Goal: Transaction & Acquisition: Download file/media

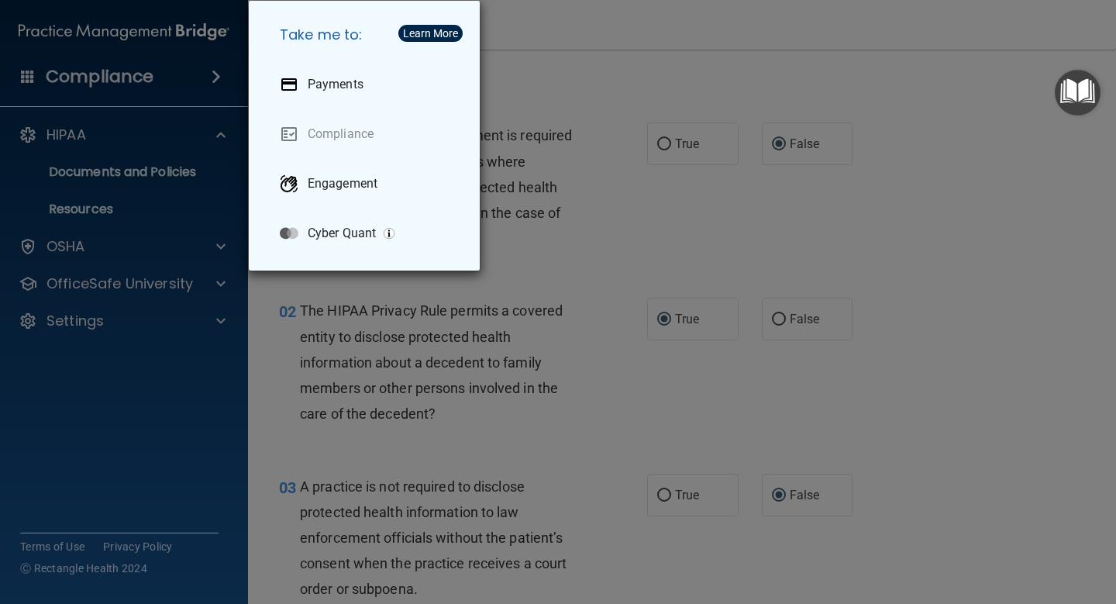
scroll to position [3880, 0]
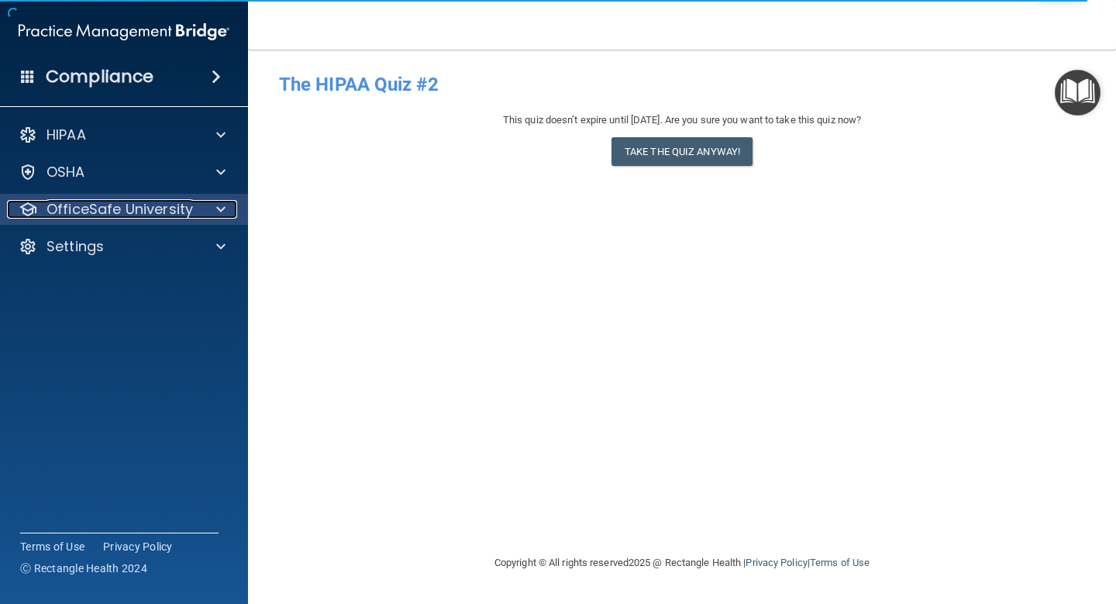
click at [213, 214] on div at bounding box center [218, 209] width 39 height 19
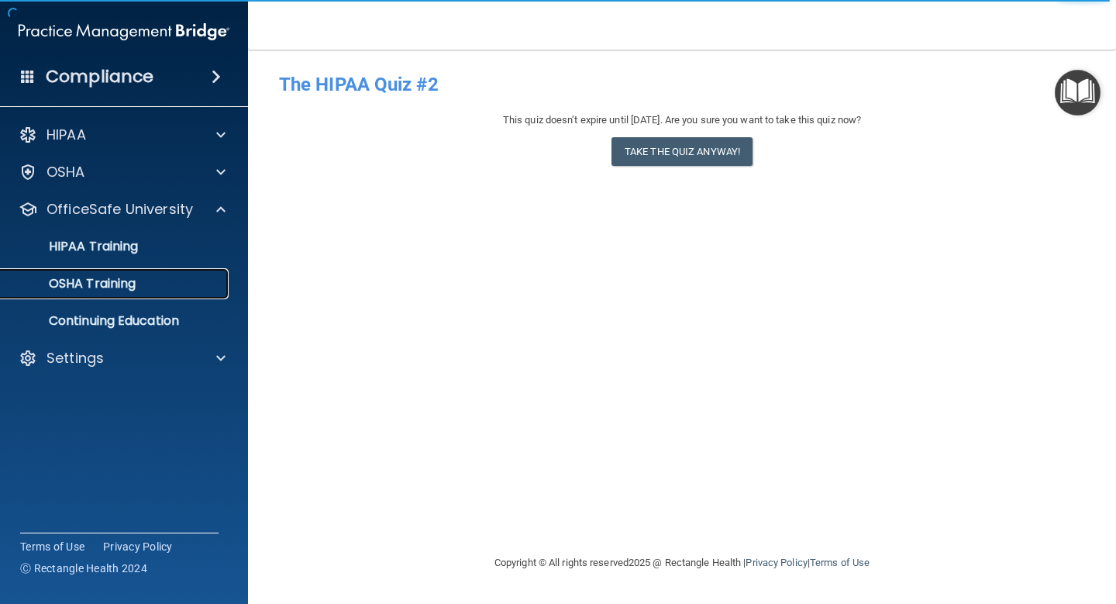
click at [198, 276] on div "OSHA Training" at bounding box center [116, 284] width 212 height 16
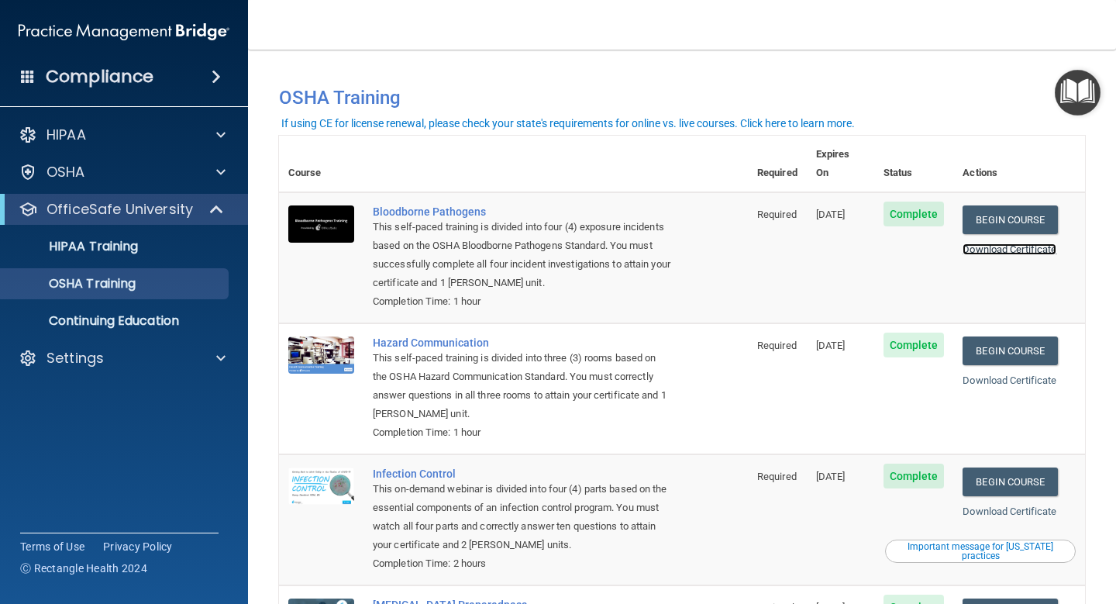
click at [991, 243] on link "Download Certificate" at bounding box center [1010, 249] width 94 height 12
click at [996, 374] on link "Download Certificate" at bounding box center [1010, 380] width 94 height 12
click at [1012, 240] on div "Download Certificate" at bounding box center [1019, 249] width 113 height 19
click at [1012, 243] on link "Download Certificate" at bounding box center [1010, 249] width 94 height 12
click at [750, 94] on h4 "OSHA Training" at bounding box center [682, 98] width 806 height 22
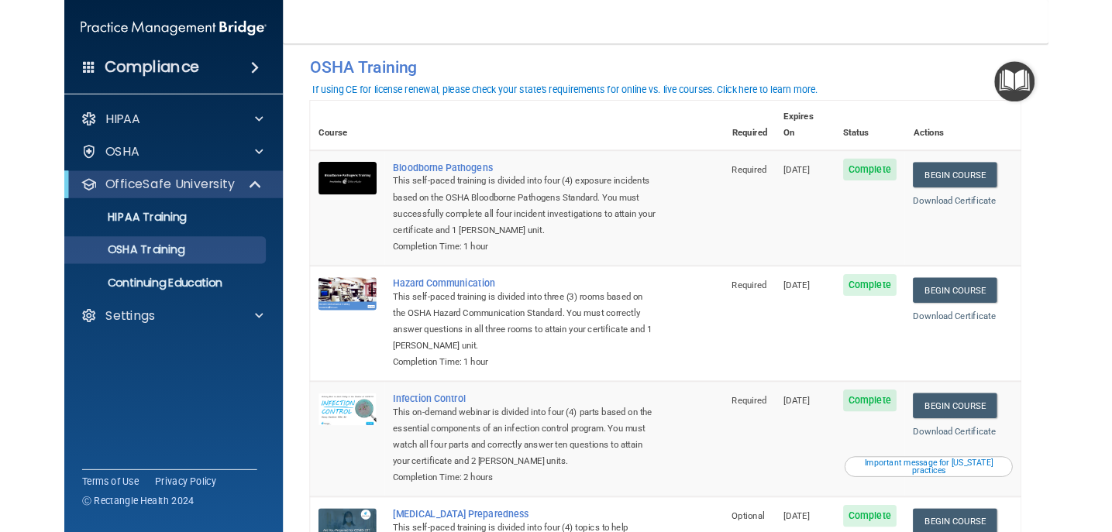
scroll to position [25, 0]
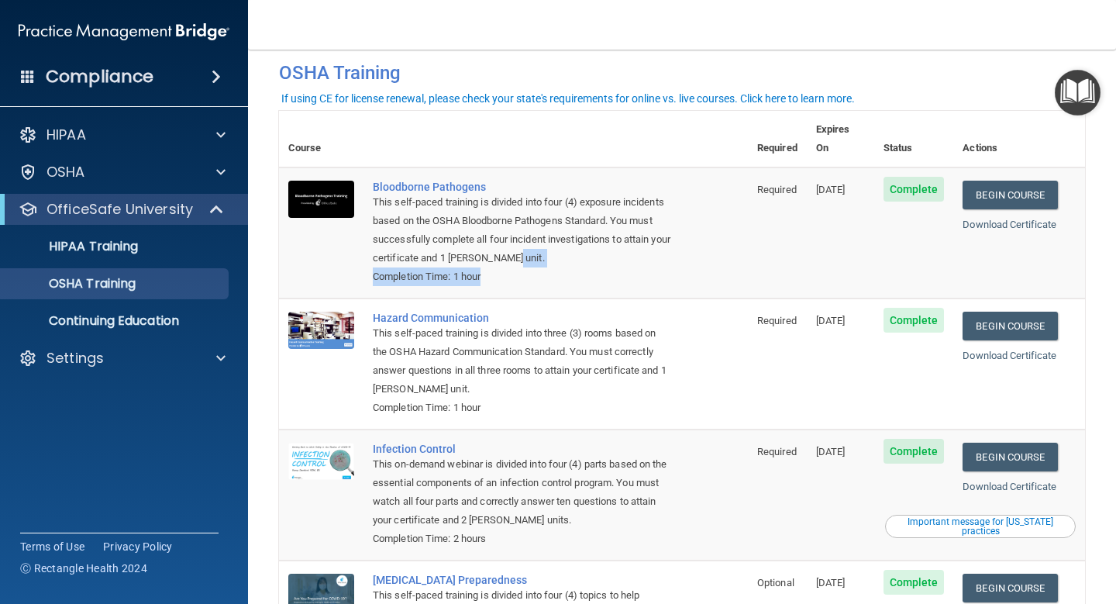
drag, startPoint x: 703, startPoint y: 240, endPoint x: 722, endPoint y: 290, distance: 53.3
click at [722, 290] on tbody "Bloodborne Pathogens This self-paced training is divided into four (4) exposure…" at bounding box center [682, 419] width 806 height 505
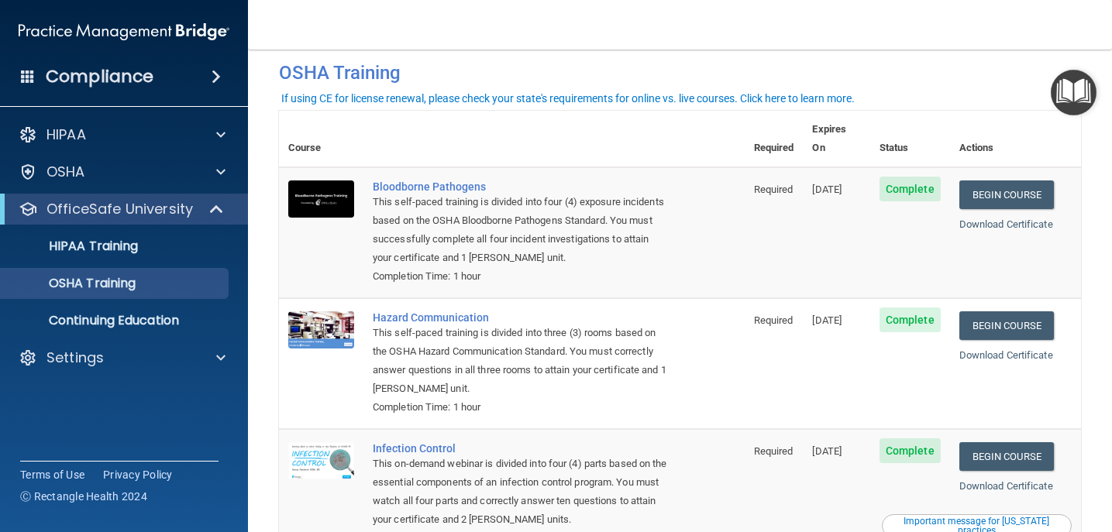
click at [1098, 222] on main "You have a course that has expired or is incomplete. Please complete the course…" at bounding box center [680, 291] width 864 height 483
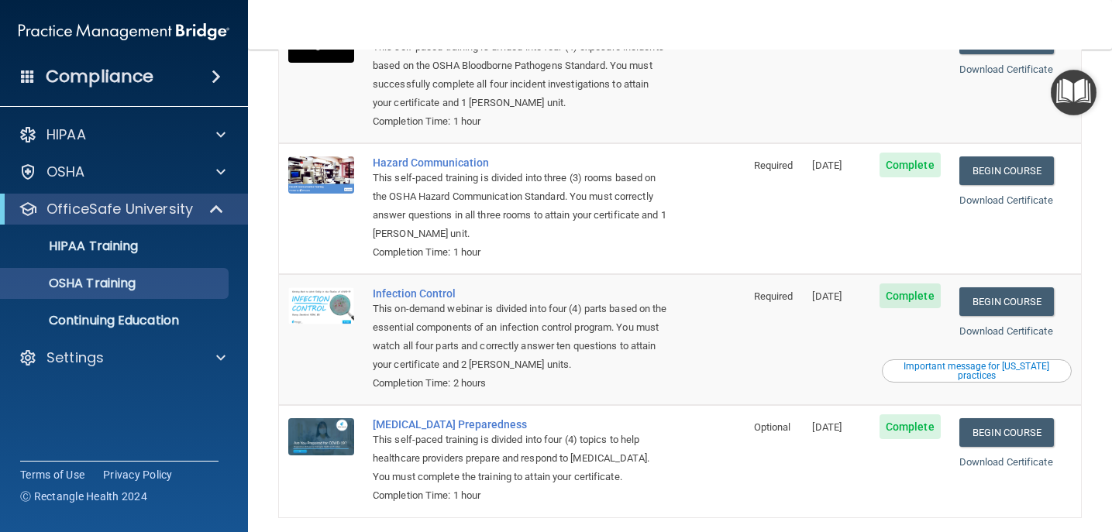
scroll to position [188, 0]
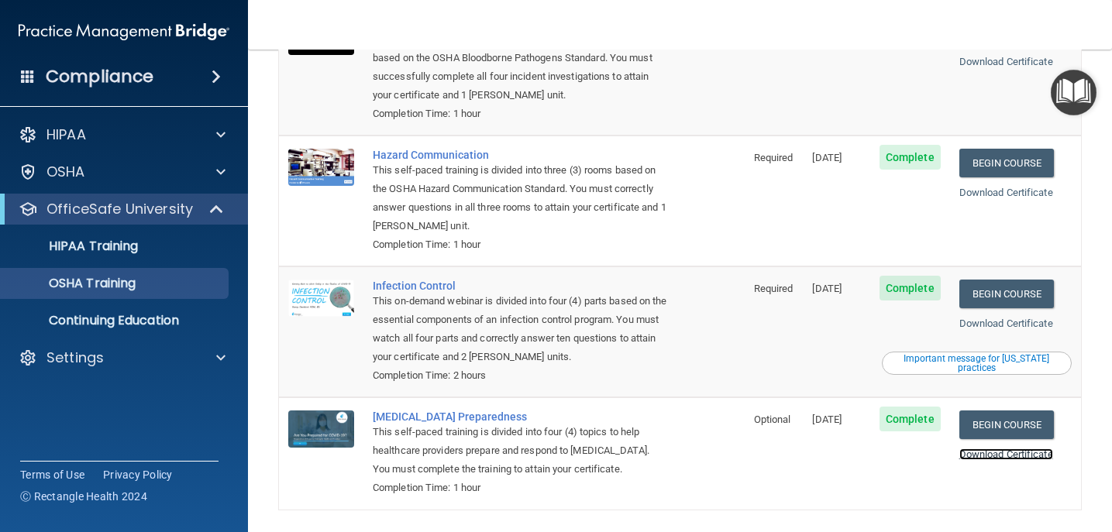
click at [1013, 449] on link "Download Certificate" at bounding box center [1007, 455] width 94 height 12
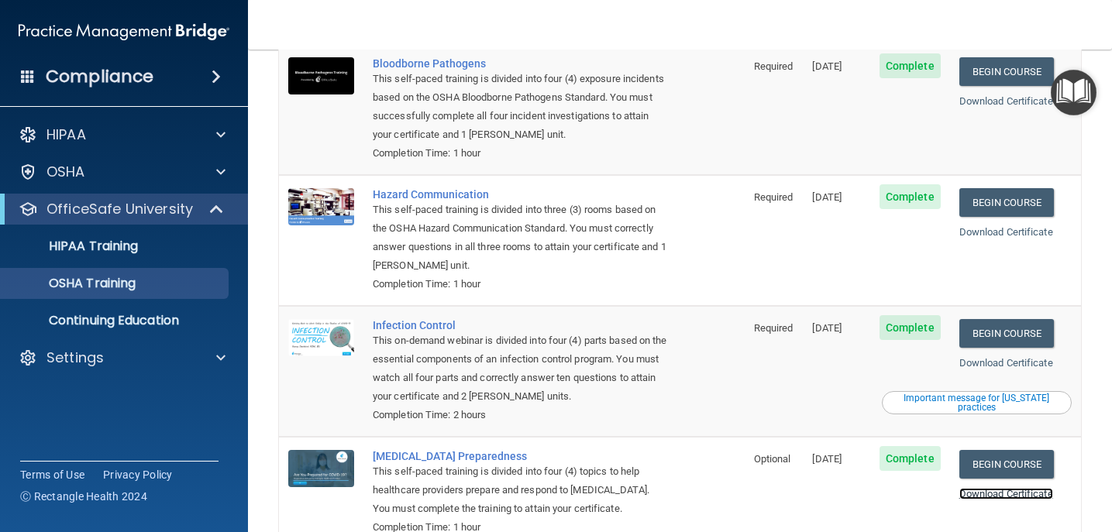
scroll to position [153, 0]
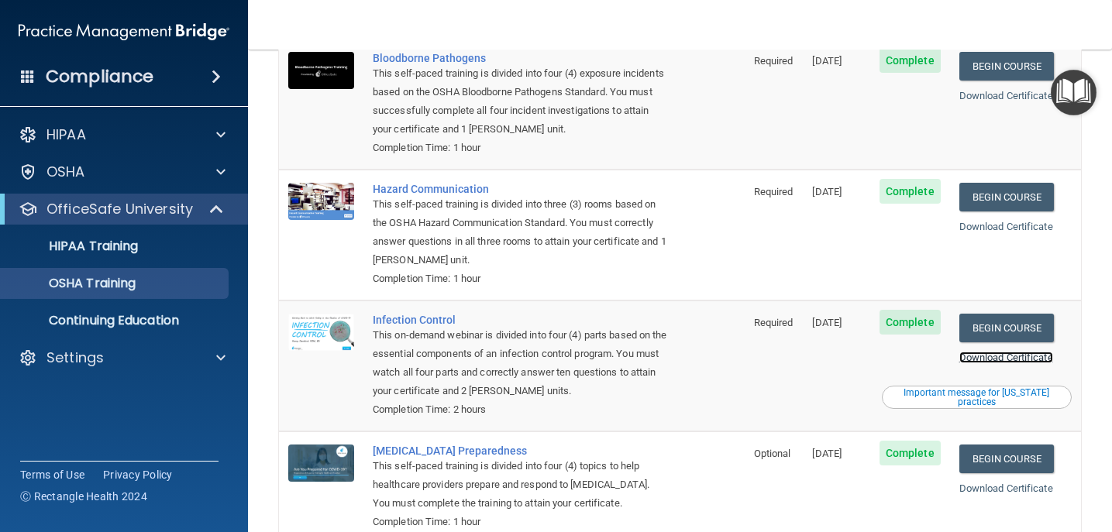
click at [1005, 352] on link "Download Certificate" at bounding box center [1007, 358] width 94 height 12
click at [1097, 350] on main "You have a course that has expired or is incomplete. Please complete the course…" at bounding box center [680, 291] width 864 height 483
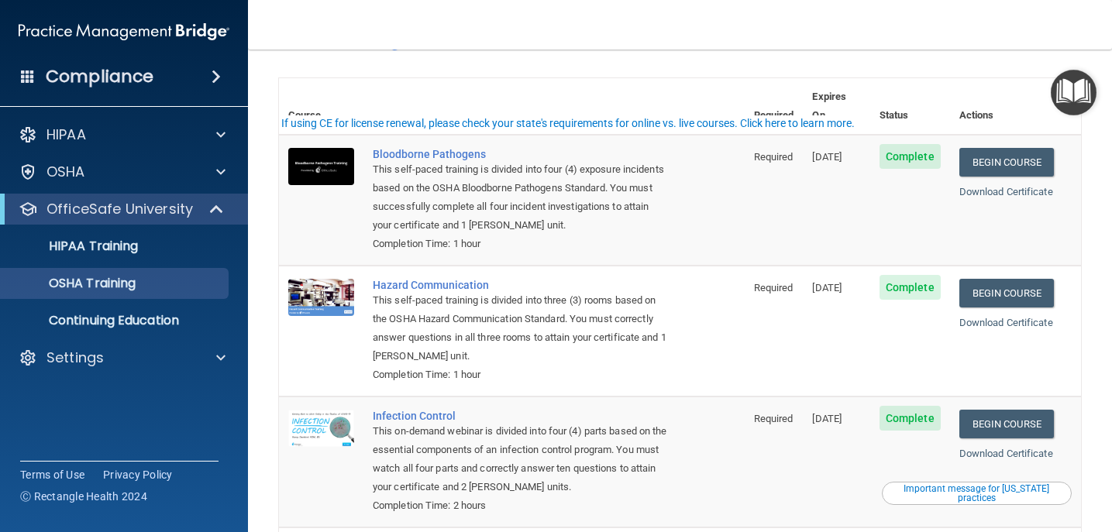
scroll to position [0, 0]
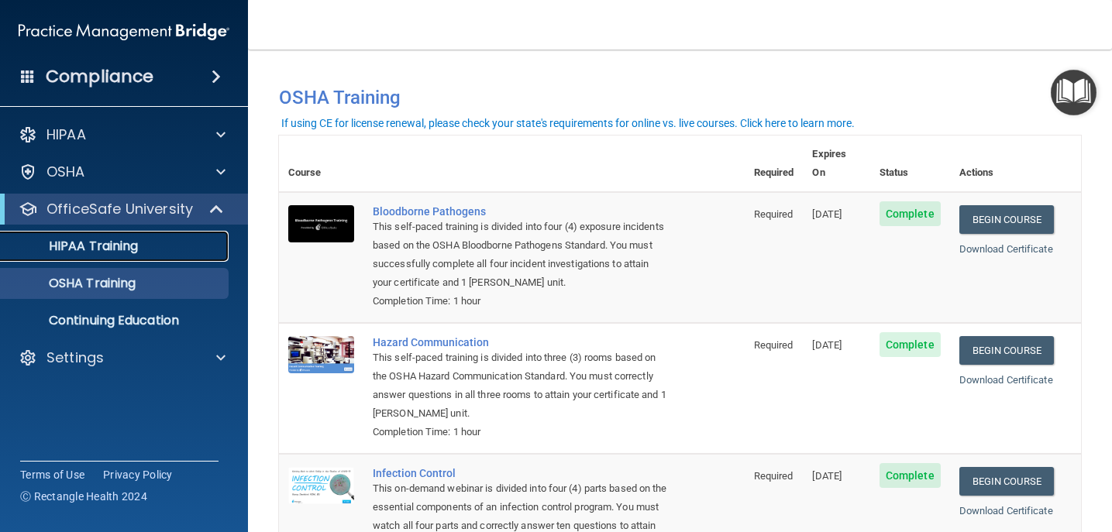
click at [114, 243] on p "HIPAA Training" at bounding box center [74, 247] width 128 height 16
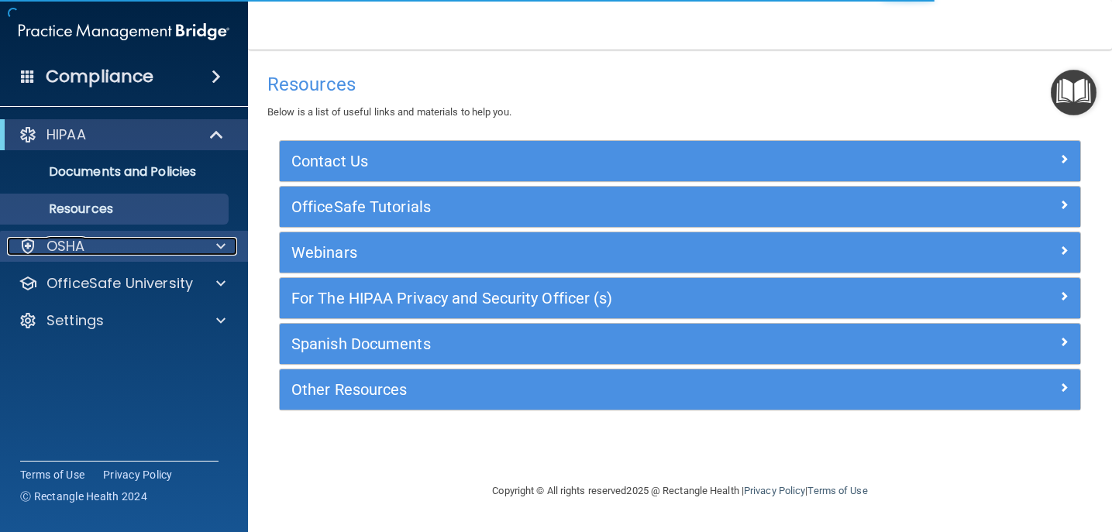
click at [161, 249] on div "OSHA" at bounding box center [103, 246] width 192 height 19
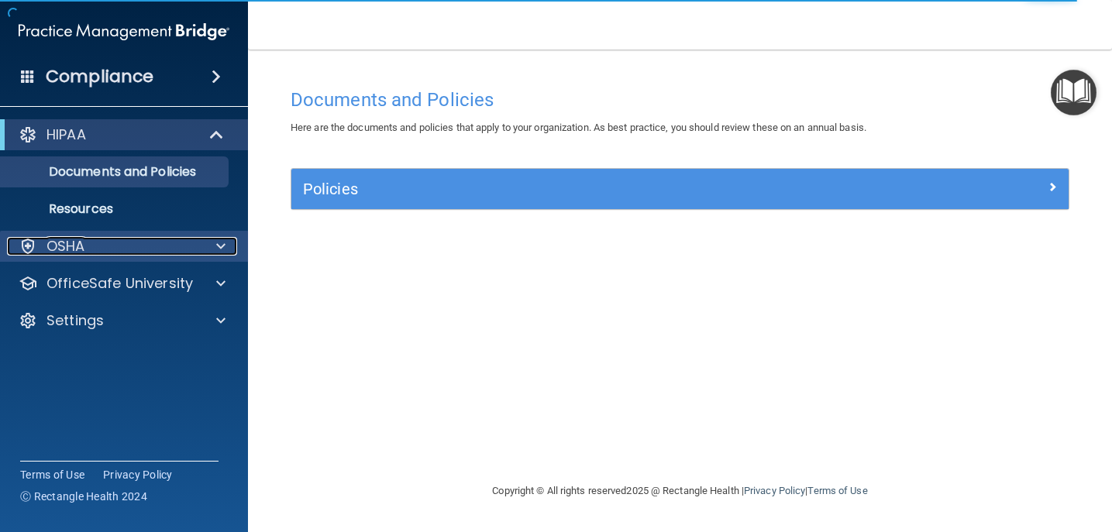
click at [225, 246] on span at bounding box center [220, 246] width 9 height 19
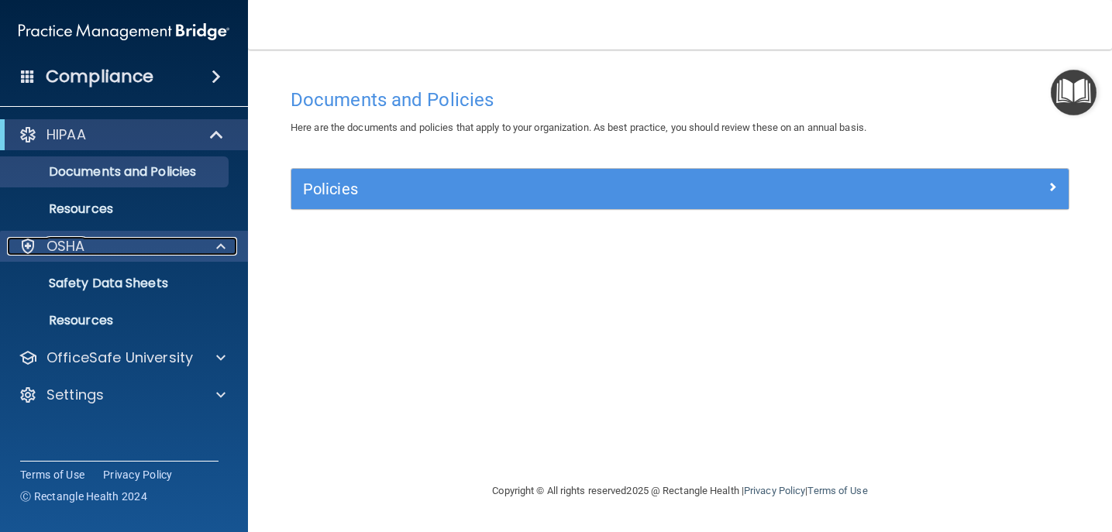
click at [159, 252] on div "OSHA" at bounding box center [103, 246] width 192 height 19
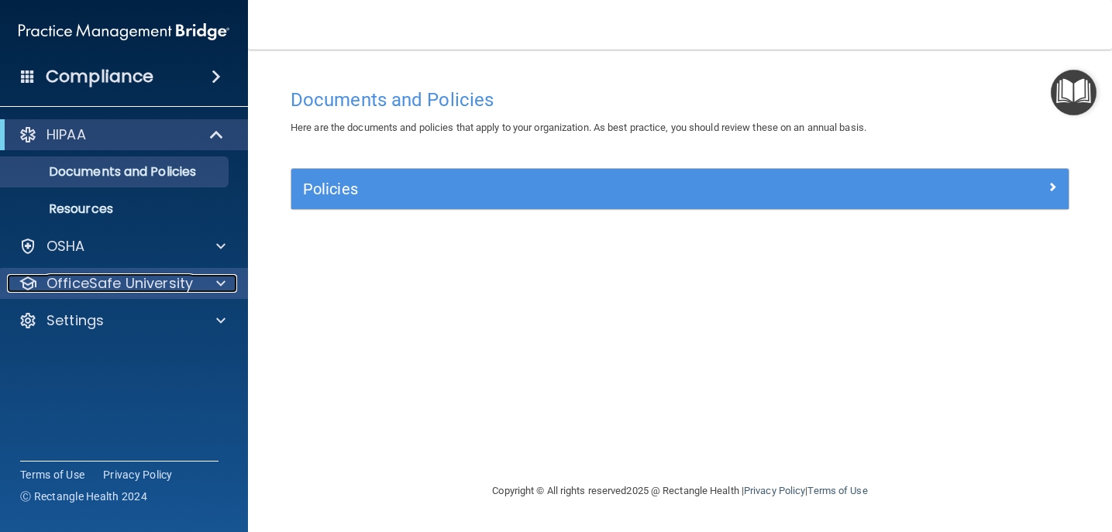
click at [155, 274] on p "OfficeSafe University" at bounding box center [120, 283] width 146 height 19
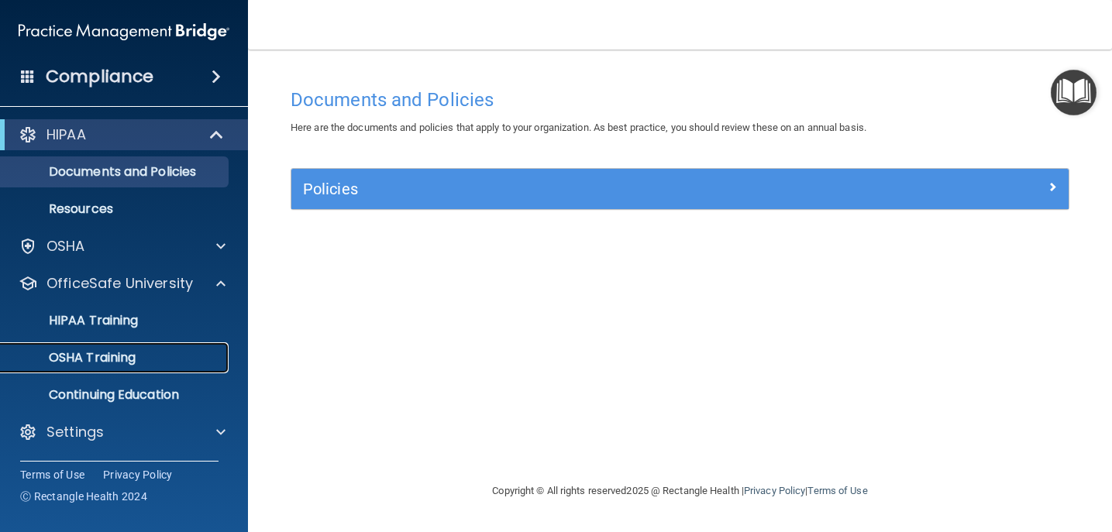
click at [123, 353] on p "OSHA Training" at bounding box center [73, 358] width 126 height 16
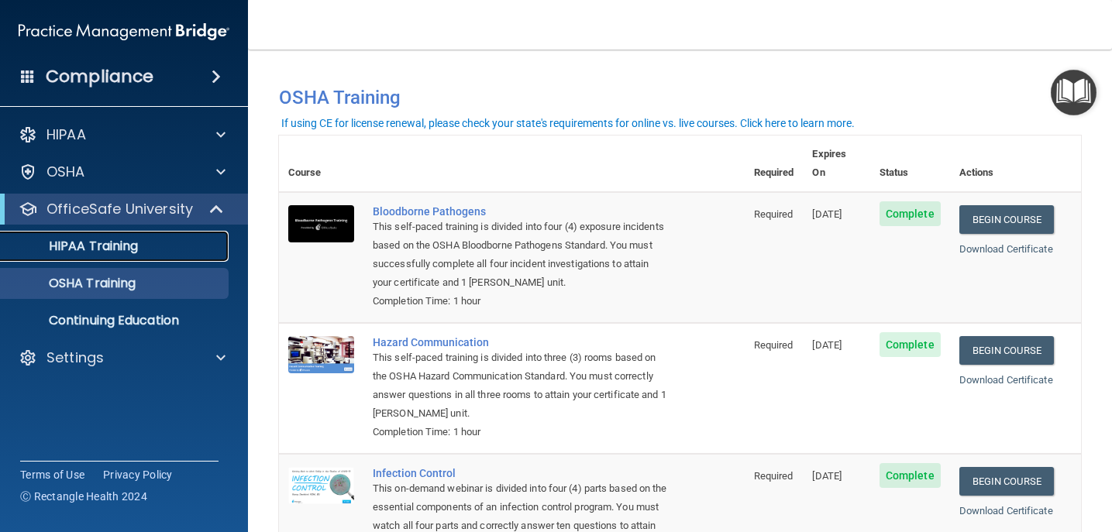
click at [123, 247] on p "HIPAA Training" at bounding box center [74, 247] width 128 height 16
click at [91, 250] on p "HIPAA Training" at bounding box center [74, 247] width 128 height 16
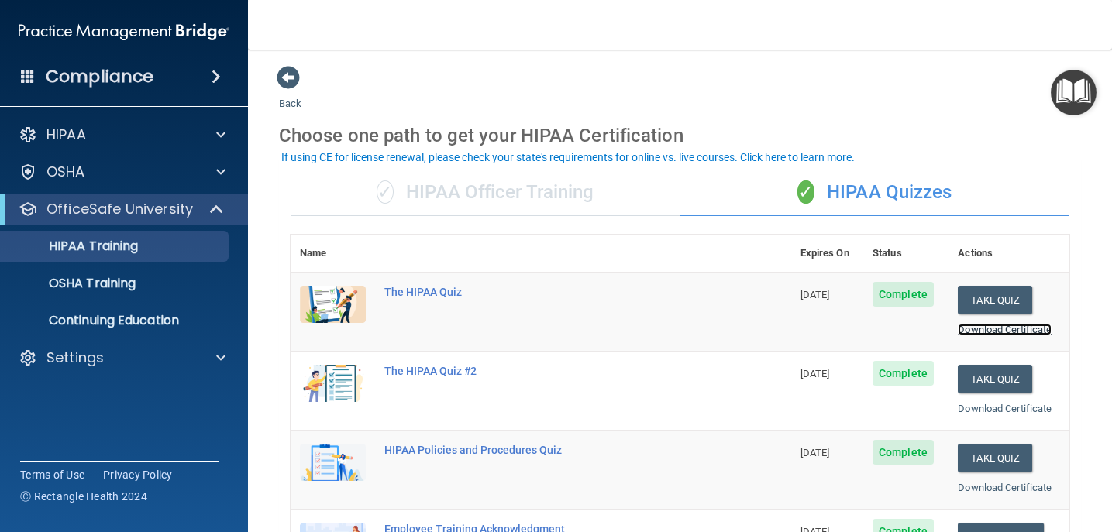
click at [1018, 327] on link "Download Certificate" at bounding box center [1005, 330] width 94 height 12
click at [1017, 414] on link "Download Certificate" at bounding box center [1005, 409] width 94 height 12
click at [998, 486] on link "Download Certificate" at bounding box center [1005, 488] width 94 height 12
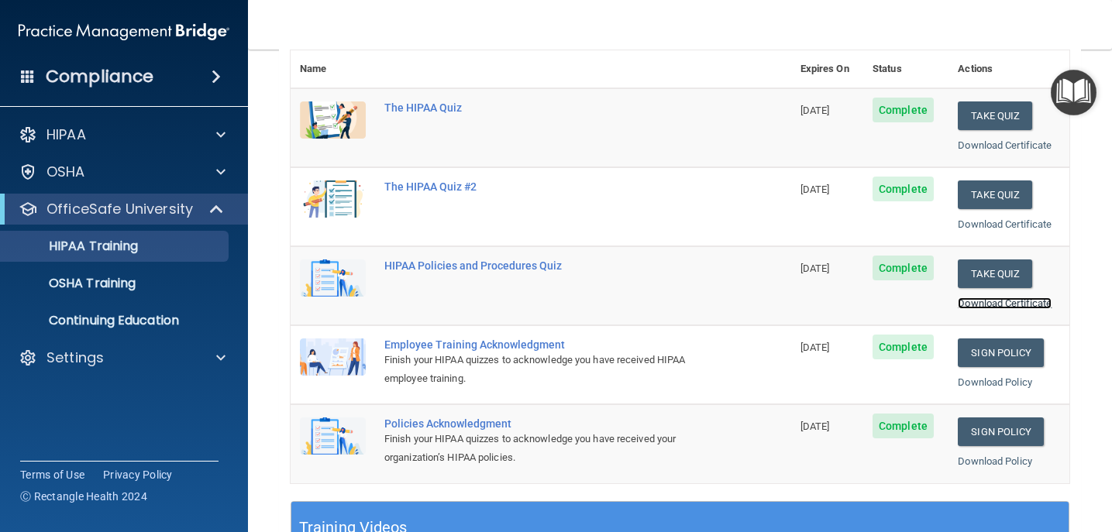
scroll to position [184, 0]
